Goal: Information Seeking & Learning: Learn about a topic

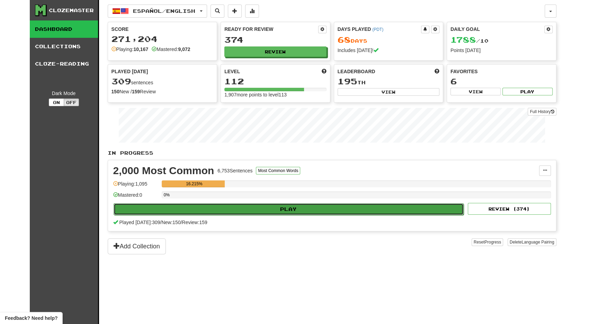
click at [286, 207] on button "Play" at bounding box center [289, 209] width 351 height 12
select select "**"
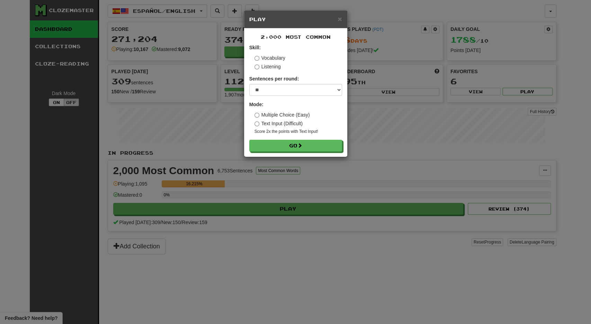
click at [293, 138] on form "Skill: Vocabulary Listening Sentences per round: * ** ** ** ** ** *** ******** …" at bounding box center [295, 97] width 93 height 107
click at [293, 140] on button "Go" at bounding box center [296, 146] width 93 height 12
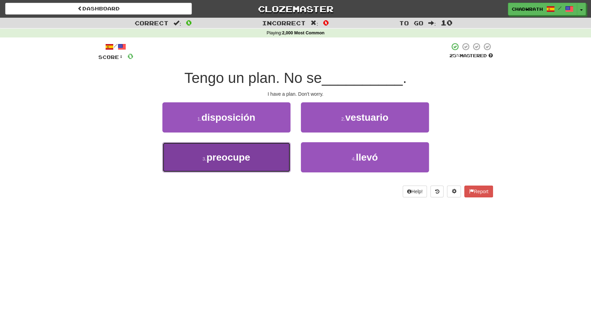
click at [240, 163] on button "3 . preocupe" at bounding box center [226, 157] width 128 height 30
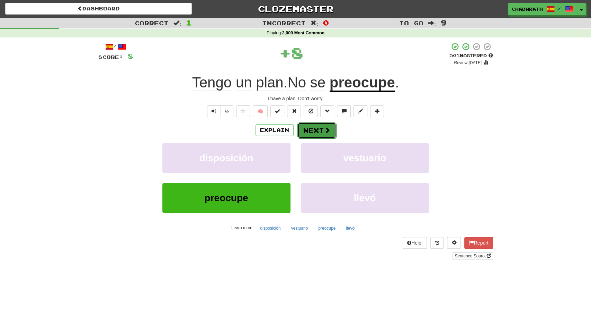
click at [317, 130] on button "Next" at bounding box center [317, 130] width 39 height 16
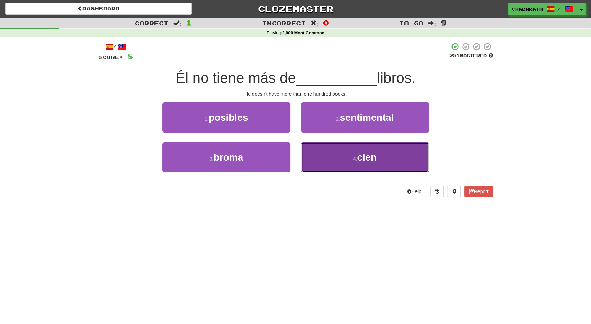
click at [354, 151] on button "4 . cien" at bounding box center [365, 157] width 128 height 30
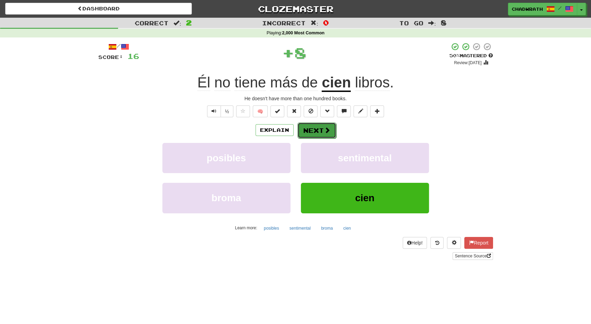
click at [310, 126] on button "Next" at bounding box center [317, 130] width 39 height 16
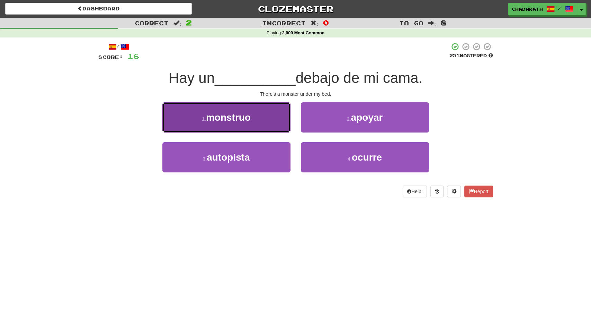
click at [257, 110] on button "1 . monstruo" at bounding box center [226, 117] width 128 height 30
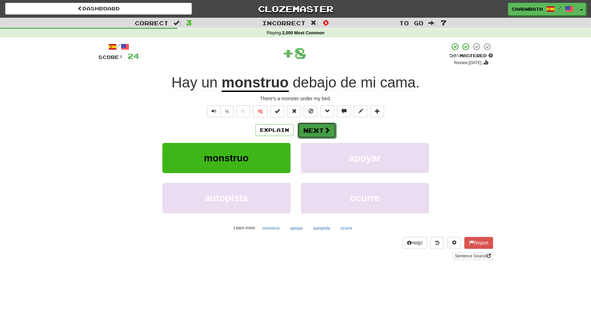
click at [321, 129] on button "Next" at bounding box center [317, 130] width 39 height 16
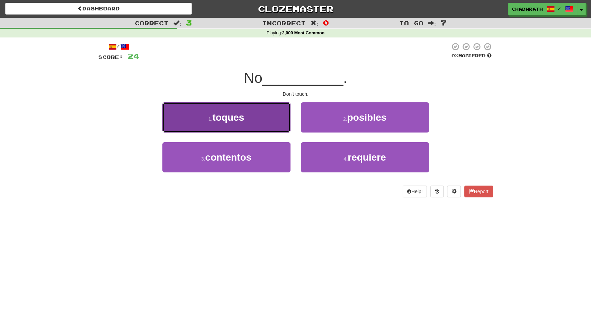
click at [212, 113] on button "1 . toques" at bounding box center [226, 117] width 128 height 30
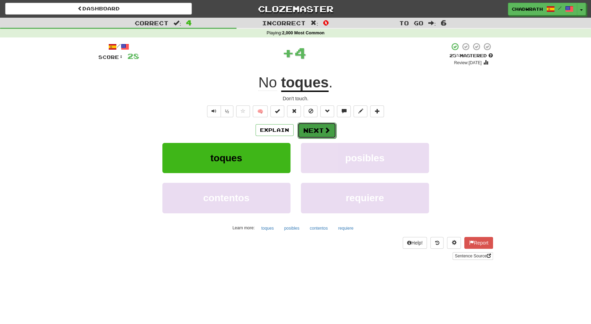
click at [319, 133] on button "Next" at bounding box center [317, 130] width 39 height 16
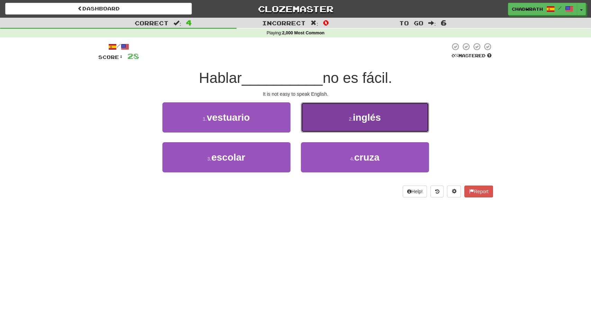
click at [333, 124] on button "2 . inglés" at bounding box center [365, 117] width 128 height 30
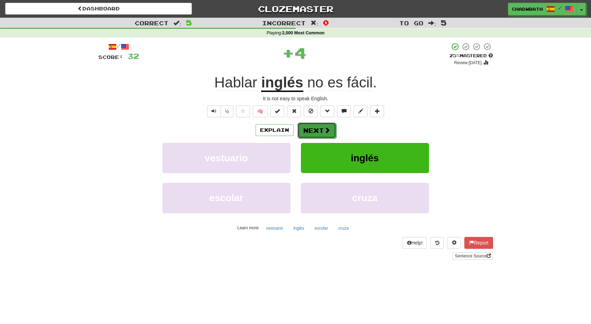
click at [310, 129] on button "Next" at bounding box center [317, 130] width 39 height 16
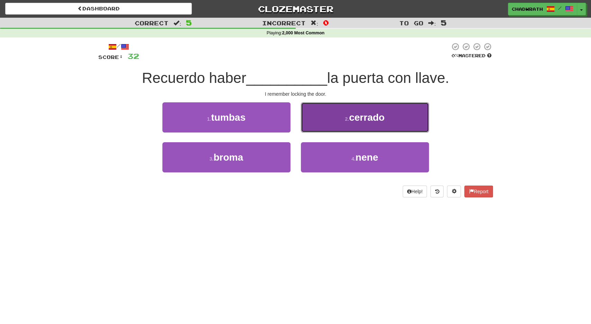
click at [325, 122] on button "2 . cerrado" at bounding box center [365, 117] width 128 height 30
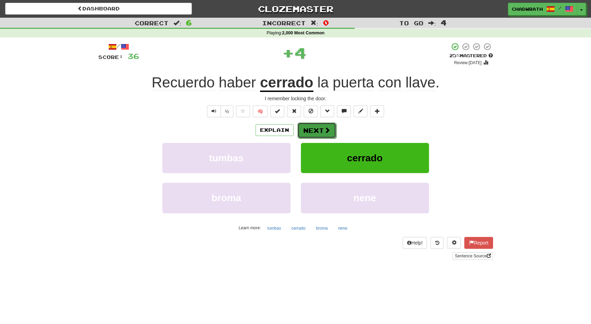
click at [313, 131] on button "Next" at bounding box center [317, 130] width 39 height 16
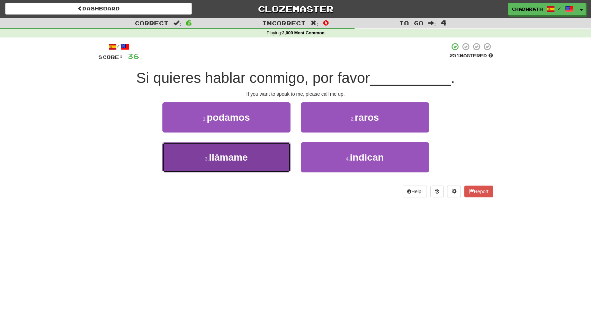
click at [219, 158] on span "llámame" at bounding box center [228, 157] width 39 height 11
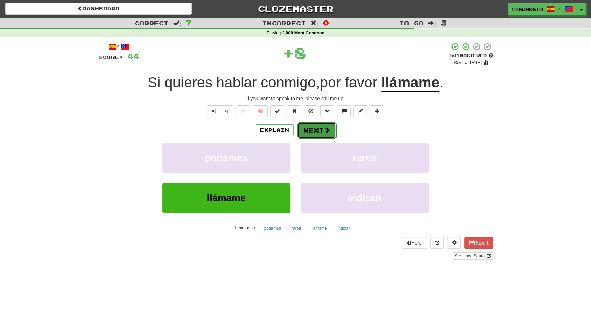
click at [315, 129] on button "Next" at bounding box center [317, 130] width 39 height 16
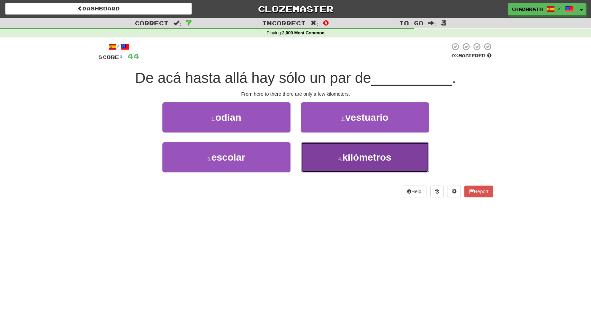
click at [341, 151] on button "4 . kilómetros" at bounding box center [365, 157] width 128 height 30
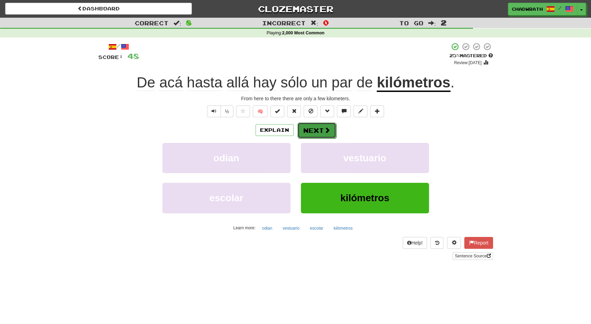
click at [326, 132] on span at bounding box center [327, 130] width 6 height 6
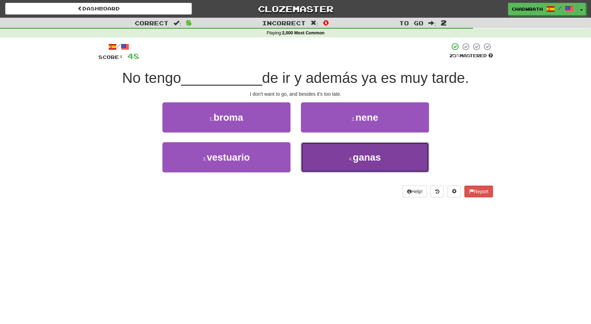
click at [344, 158] on button "4 . ganas" at bounding box center [365, 157] width 128 height 30
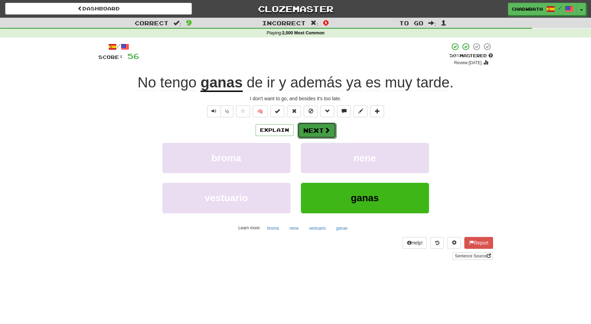
click at [319, 127] on button "Next" at bounding box center [317, 130] width 39 height 16
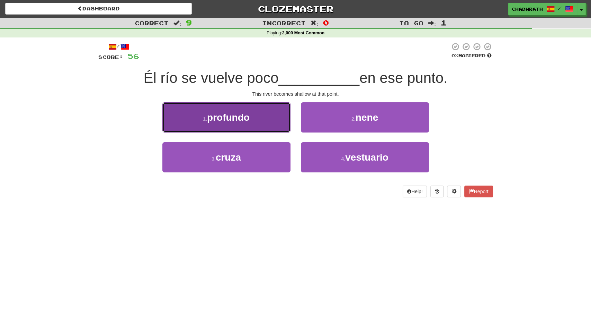
click at [236, 114] on span "profundo" at bounding box center [228, 117] width 43 height 11
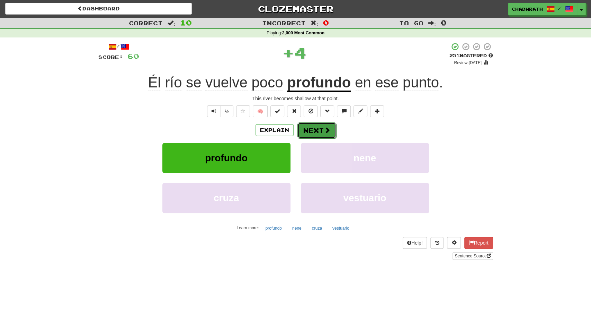
click at [321, 129] on button "Next" at bounding box center [317, 130] width 39 height 16
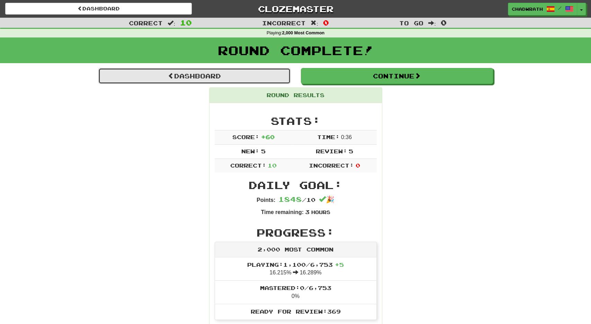
click at [198, 79] on link "Dashboard" at bounding box center [194, 76] width 192 height 16
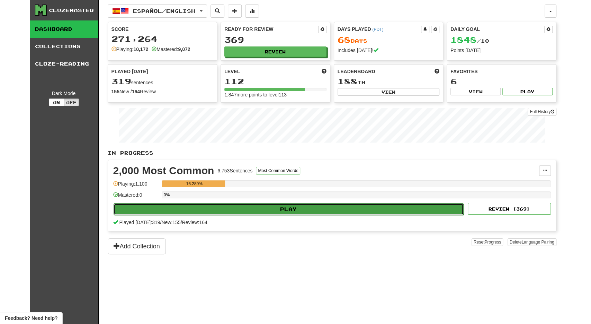
click at [226, 208] on button "Play" at bounding box center [289, 209] width 351 height 12
select select "**"
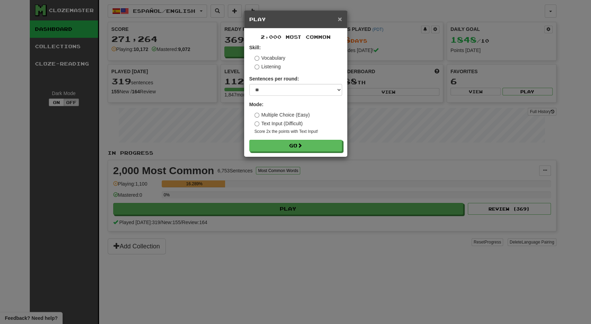
click at [340, 23] on span "×" at bounding box center [340, 19] width 4 height 8
